Goal: Contribute content: Contribute content

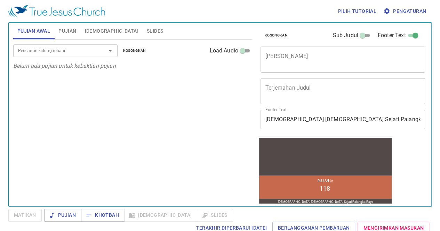
click at [135, 35] on div "Pujian Awal Pujian [DEMOGRAPHIC_DATA] Slides" at bounding box center [132, 31] width 239 height 17
click at [143, 34] on button "Slides" at bounding box center [155, 31] width 25 height 17
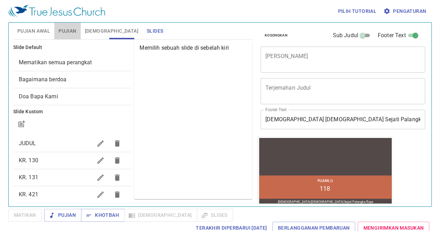
click at [70, 29] on span "Pujian" at bounding box center [67, 31] width 18 height 9
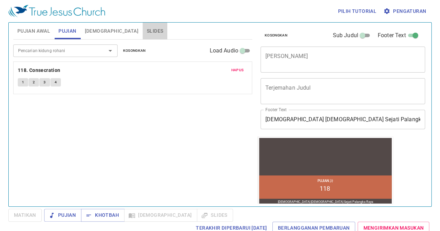
click at [147, 32] on span "Slides" at bounding box center [155, 31] width 16 height 9
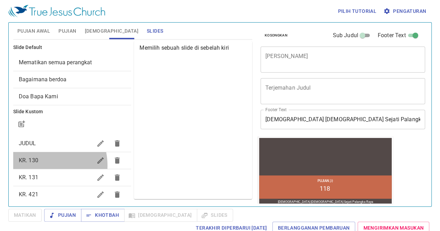
click at [41, 165] on div "KR. 130" at bounding box center [72, 160] width 118 height 17
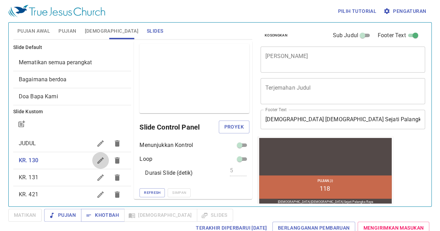
click at [92, 166] on button "button" at bounding box center [100, 160] width 17 height 17
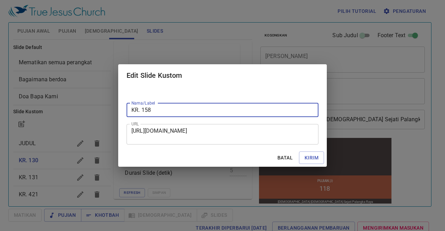
type input "KR. 158"
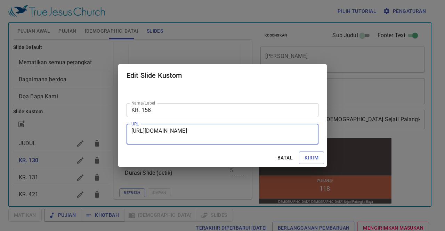
drag, startPoint x: 132, startPoint y: 130, endPoint x: 245, endPoint y: 144, distance: 114.0
click at [245, 144] on div "[URL][DOMAIN_NAME] URL" at bounding box center [223, 134] width 192 height 21
paste textarea "[URL][DOMAIN_NAME]"
type textarea "[URL][DOMAIN_NAME]"
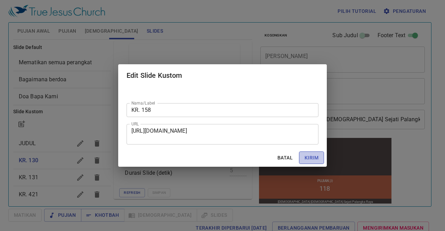
click at [313, 155] on span "Kirim" at bounding box center [312, 158] width 14 height 9
checkbox input "true"
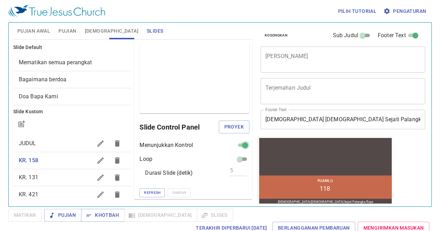
click at [237, 143] on input "checkbox" at bounding box center [245, 147] width 25 height 8
checkbox input "false"
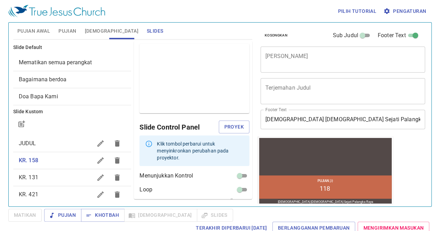
scroll to position [24, 0]
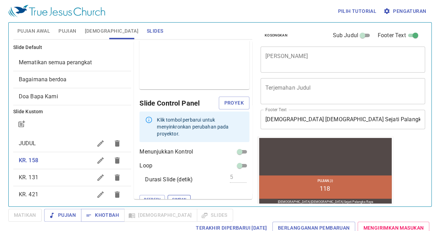
click at [172, 197] on span "Simpan" at bounding box center [179, 200] width 14 height 6
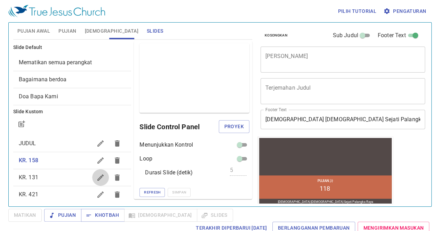
click at [97, 177] on icon "button" at bounding box center [100, 178] width 6 height 6
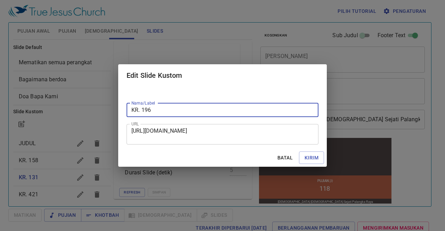
type input "KR. 196"
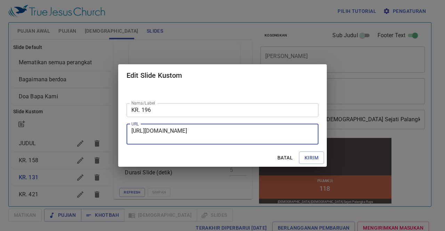
drag, startPoint x: 132, startPoint y: 130, endPoint x: 261, endPoint y: 142, distance: 129.3
click at [261, 142] on div "[URL][DOMAIN_NAME] URL" at bounding box center [223, 134] width 192 height 21
paste textarea "[URL][DOMAIN_NAME]"
type textarea "[URL][DOMAIN_NAME]"
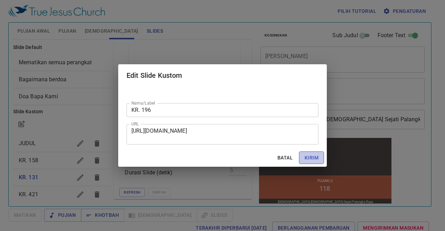
click at [313, 160] on span "Kirim" at bounding box center [312, 158] width 14 height 9
checkbox input "true"
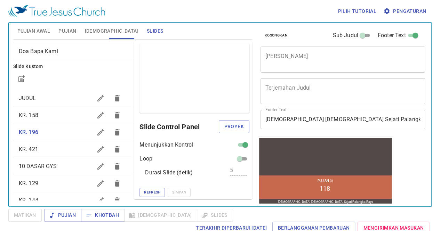
scroll to position [48, 0]
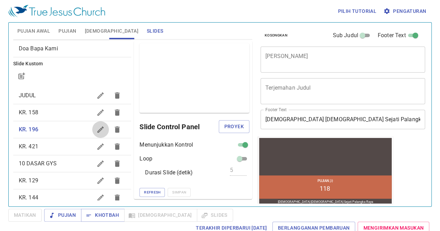
click at [92, 124] on button "button" at bounding box center [100, 129] width 17 height 17
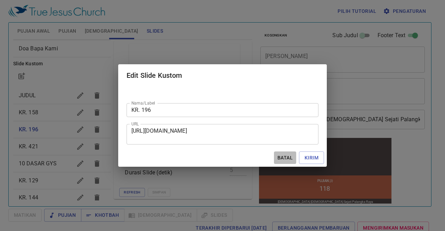
click at [283, 161] on span "Batal" at bounding box center [285, 158] width 17 height 9
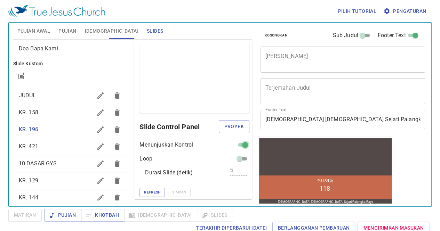
click at [235, 148] on input "checkbox" at bounding box center [245, 146] width 25 height 8
checkbox input "false"
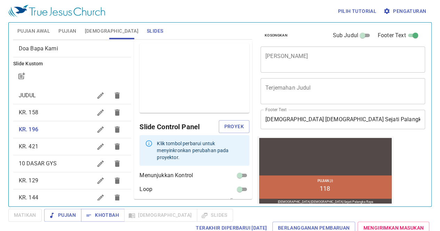
scroll to position [24, 0]
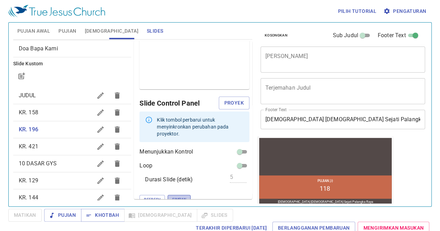
click at [172, 197] on span "Simpan" at bounding box center [179, 200] width 14 height 6
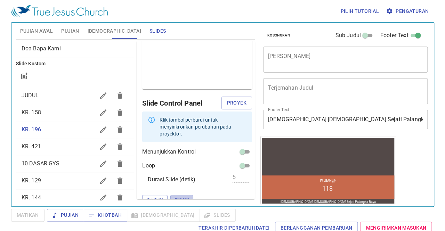
scroll to position [0, 0]
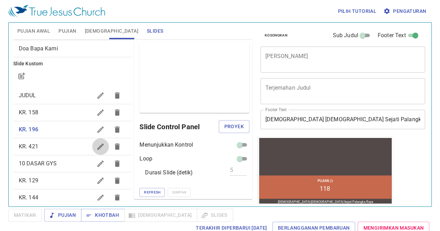
click at [96, 146] on icon "button" at bounding box center [100, 147] width 8 height 8
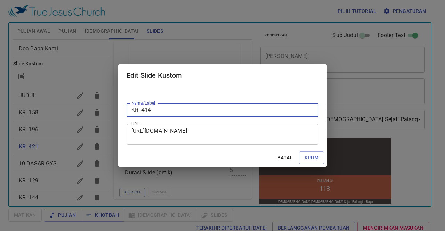
type input "KR. 414"
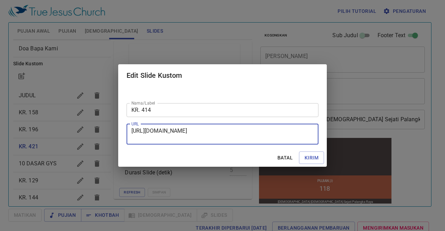
drag, startPoint x: 132, startPoint y: 132, endPoint x: 240, endPoint y: 140, distance: 108.2
click at [240, 140] on textarea "[URL][DOMAIN_NAME]" at bounding box center [223, 134] width 182 height 13
paste textarea "[URL][DOMAIN_NAME]"
type textarea "[URL][DOMAIN_NAME]"
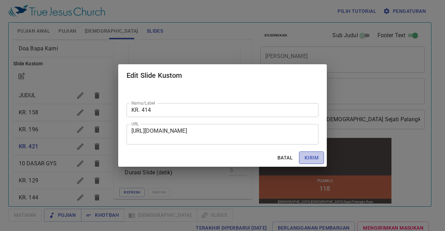
click at [314, 157] on span "Kirim" at bounding box center [312, 158] width 14 height 9
checkbox input "true"
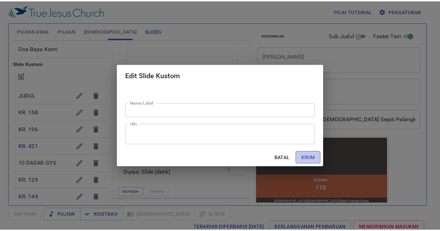
scroll to position [0, 0]
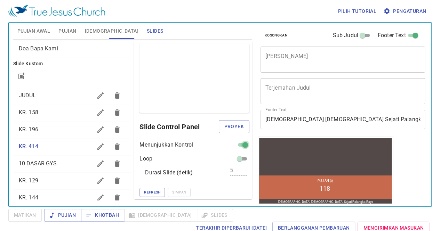
click at [236, 144] on input "checkbox" at bounding box center [245, 146] width 25 height 8
checkbox input "false"
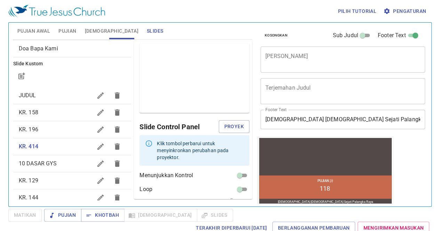
scroll to position [24, 0]
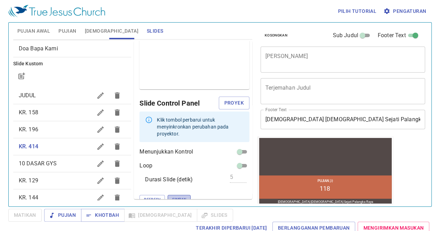
click at [172, 197] on span "Simpan" at bounding box center [179, 200] width 14 height 6
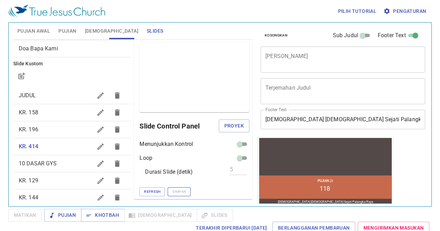
scroll to position [0, 0]
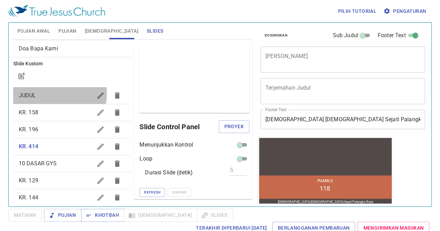
click at [48, 94] on span "JUDUL" at bounding box center [56, 96] width 74 height 8
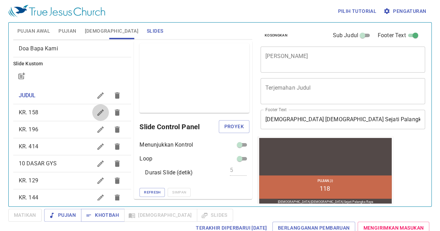
click at [97, 110] on icon "button" at bounding box center [100, 113] width 6 height 6
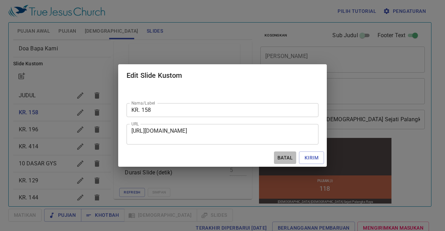
click at [285, 157] on span "Batal" at bounding box center [285, 158] width 17 height 9
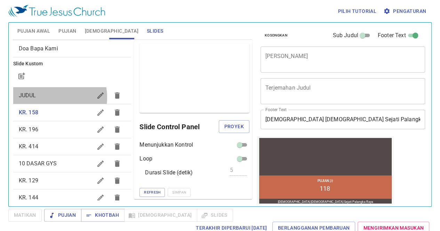
click at [49, 97] on span "JUDUL" at bounding box center [56, 96] width 74 height 8
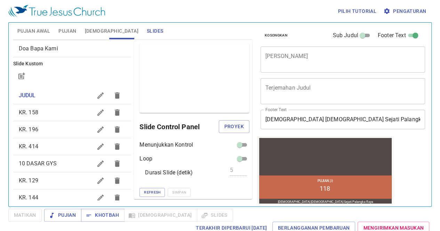
scroll to position [61, 0]
